Goal: Transaction & Acquisition: Subscribe to service/newsletter

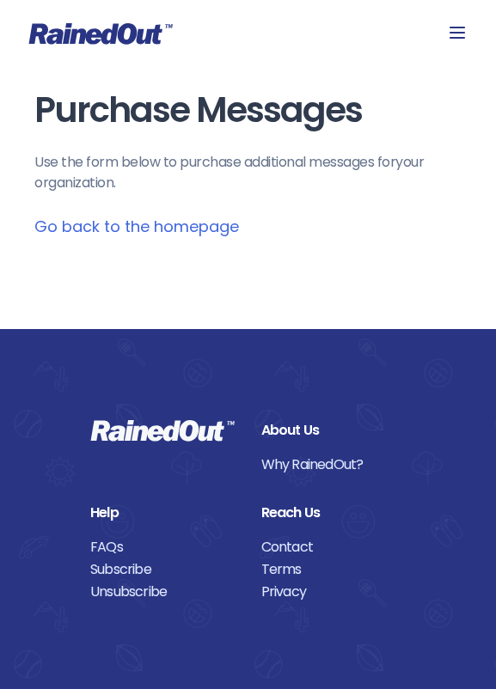
click at [217, 232] on link "Go back to the homepage" at bounding box center [136, 226] width 205 height 21
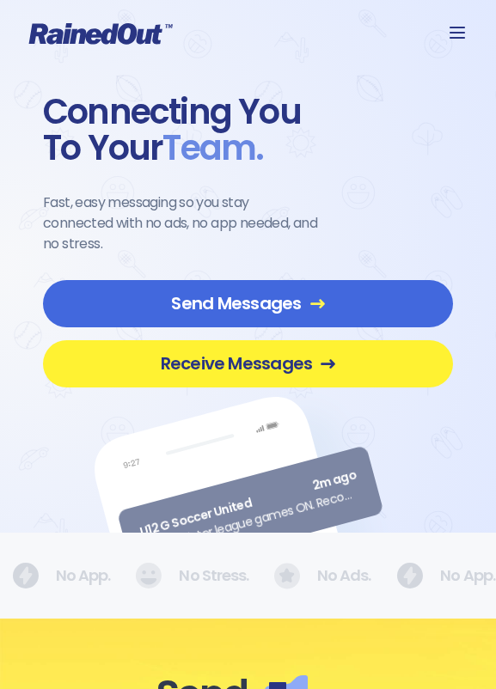
click at [216, 353] on span "Receive Messages" at bounding box center [248, 363] width 358 height 21
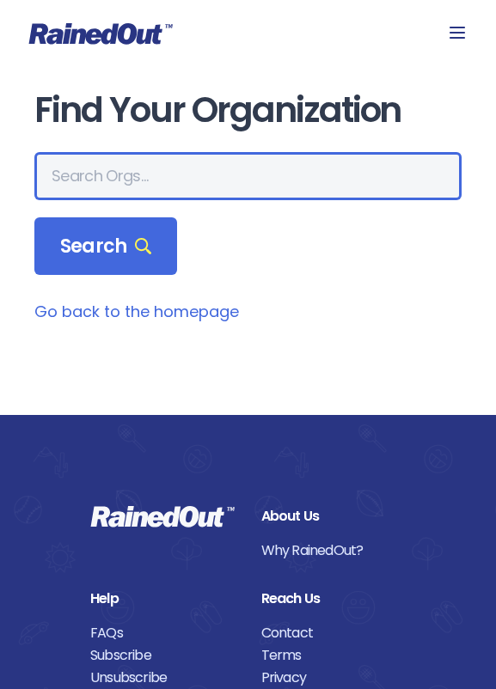
click at [134, 186] on input "text" at bounding box center [247, 176] width 427 height 48
type input "PYSL"
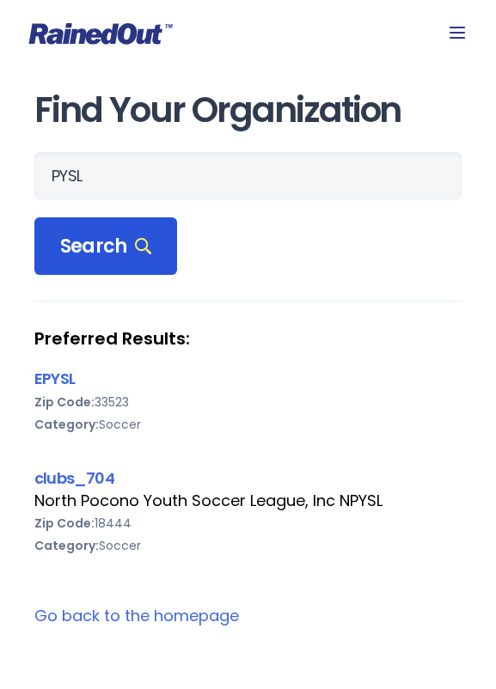
click at [158, 250] on div "Search" at bounding box center [105, 246] width 143 height 58
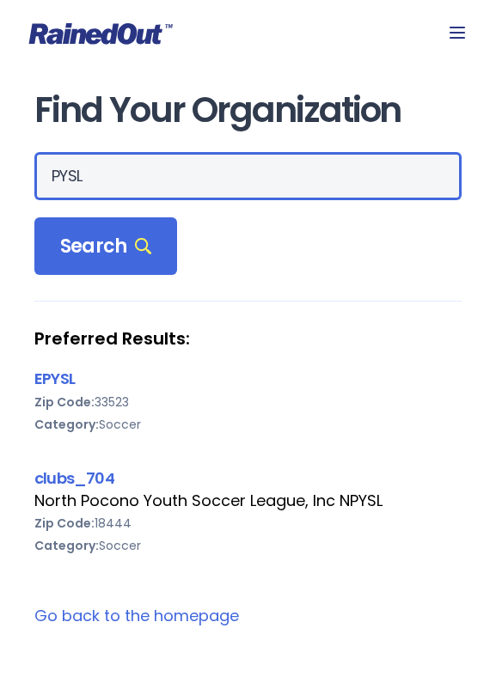
click at [116, 182] on input "PYSL" at bounding box center [247, 176] width 427 height 48
type input "VAQUEROS"
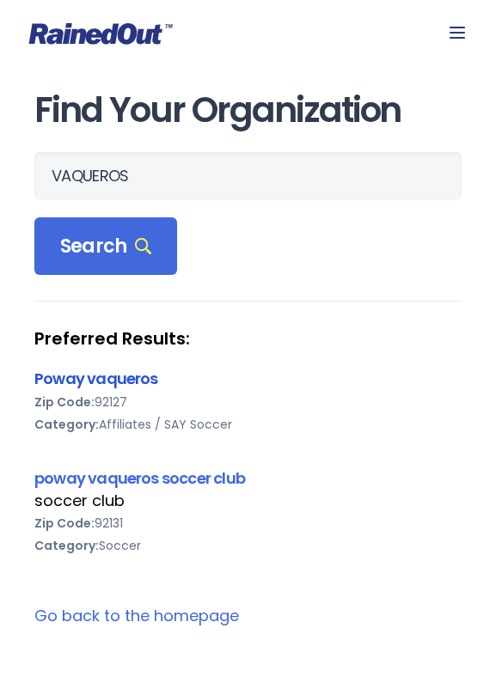
click at [76, 382] on link "Poway vaqueros" at bounding box center [96, 378] width 124 height 21
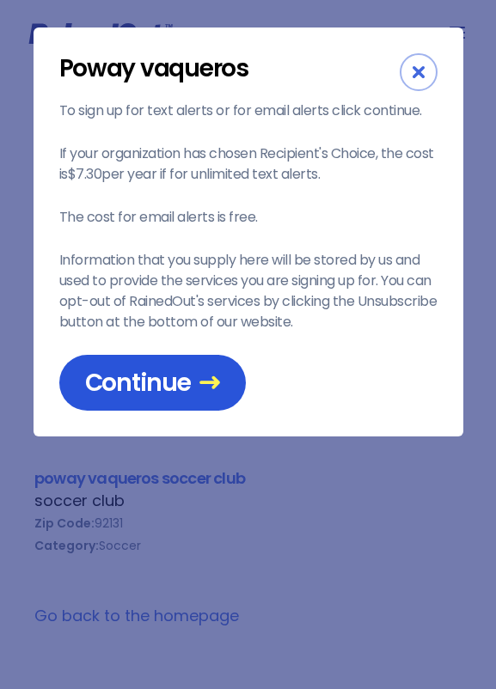
click at [96, 383] on span "Continue" at bounding box center [152, 383] width 135 height 30
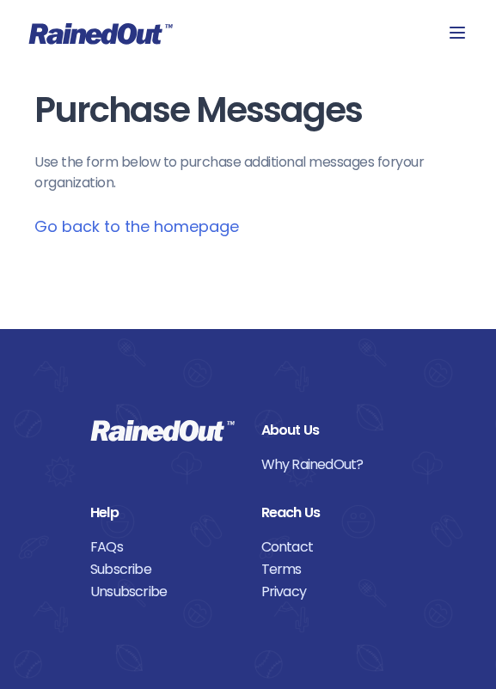
click at [143, 222] on link "Go back to the homepage" at bounding box center [136, 226] width 205 height 21
click at [123, 222] on link "Go back to the homepage" at bounding box center [136, 226] width 205 height 21
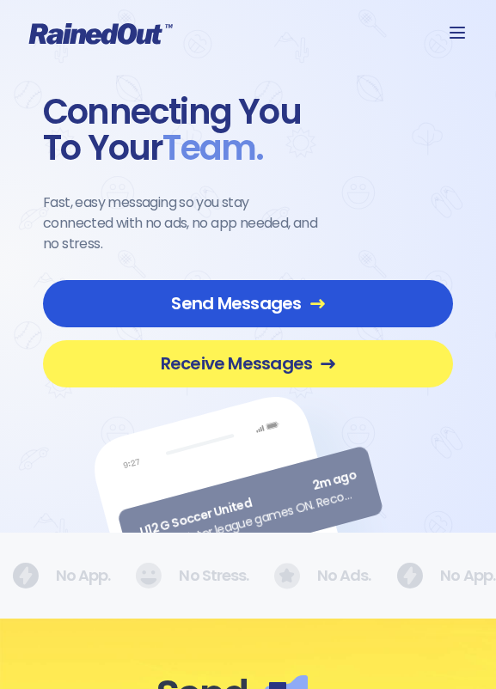
click at [216, 307] on span "Send Messages" at bounding box center [248, 303] width 358 height 21
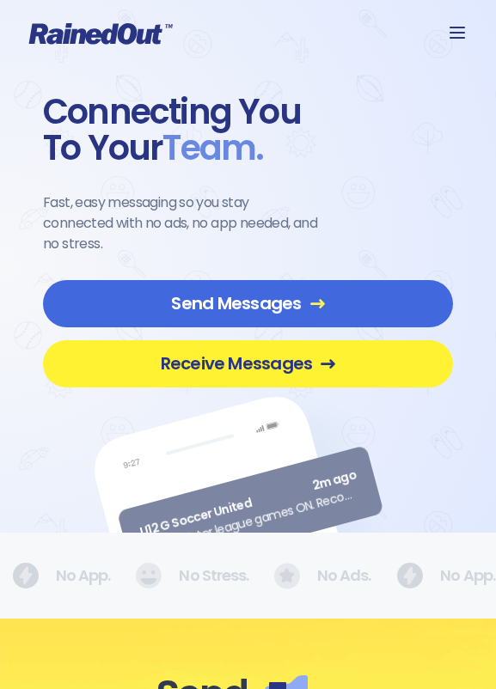
click at [140, 371] on span "Receive Messages" at bounding box center [248, 363] width 358 height 21
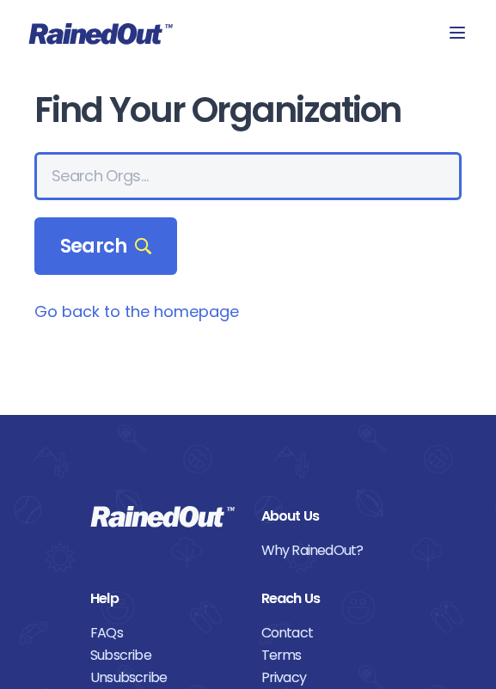
click at [164, 167] on input "text" at bounding box center [247, 176] width 427 height 48
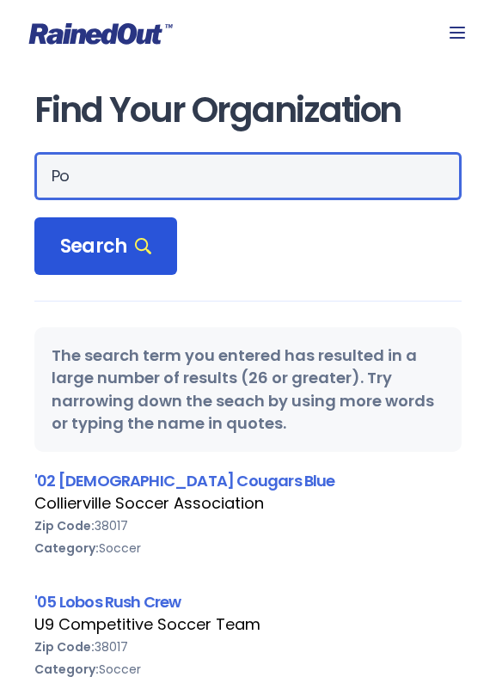
type input "P"
type input "arbolitos"
